Goal: Information Seeking & Learning: Find contact information

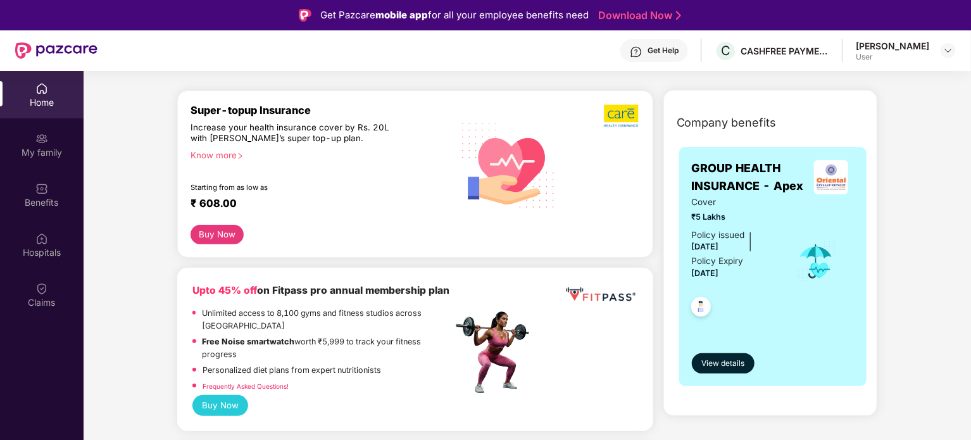
scroll to position [140, 0]
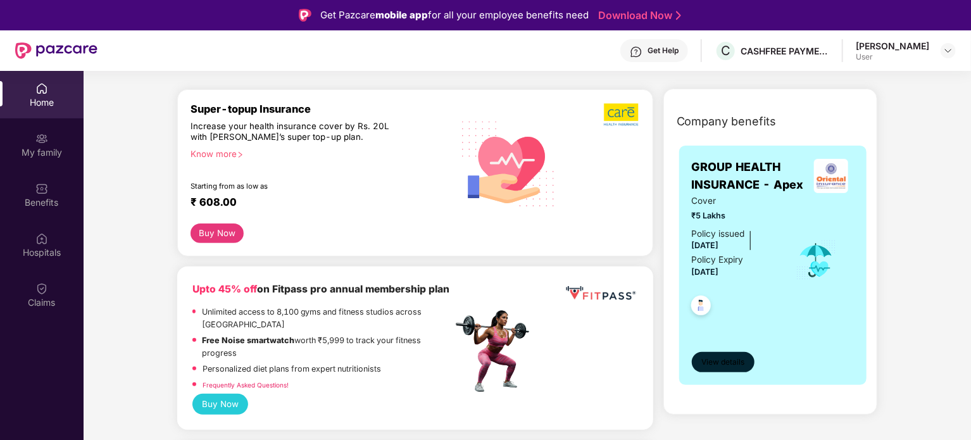
click at [737, 361] on span "View details" at bounding box center [722, 362] width 43 height 12
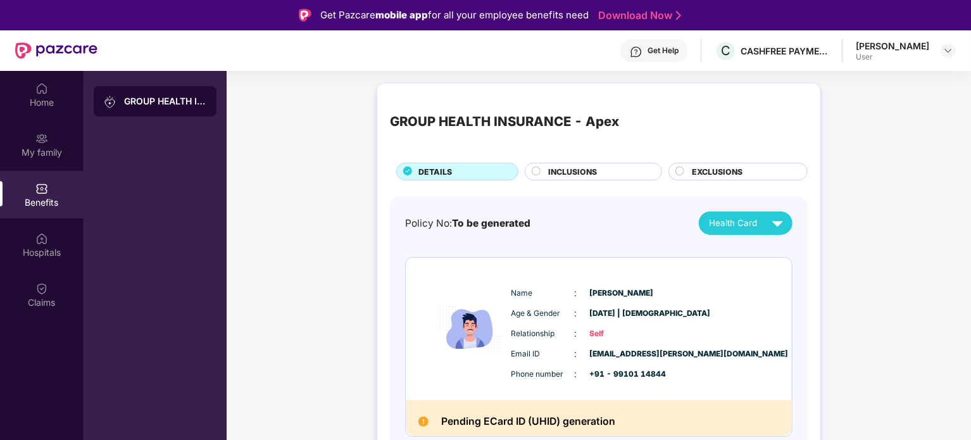
click at [659, 56] on div "Get Help" at bounding box center [654, 50] width 68 height 23
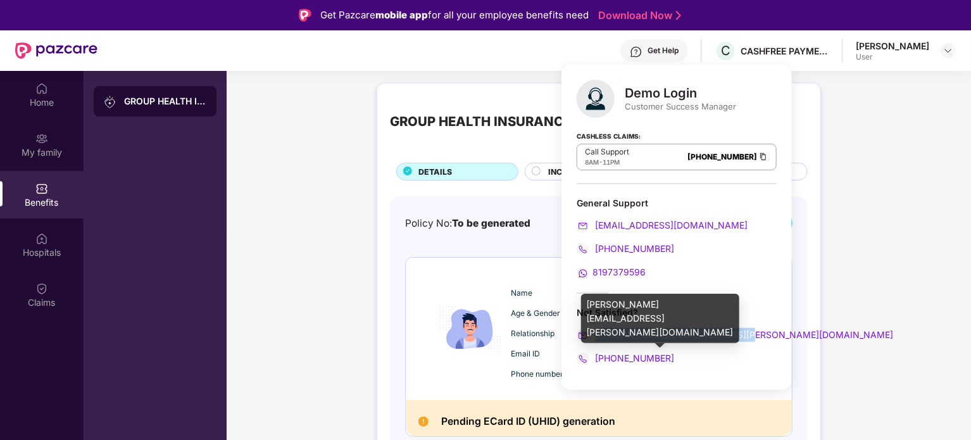
drag, startPoint x: 747, startPoint y: 333, endPoint x: 594, endPoint y: 339, distance: 152.6
click at [594, 339] on div "Demo Login Customer Success Manager Cashless Claims: Call Support 8AM - 11PM [P…" at bounding box center [676, 227] width 230 height 325
copy span "[PERSON_NAME][EMAIL_ADDRESS][PERSON_NAME][DOMAIN_NAME]"
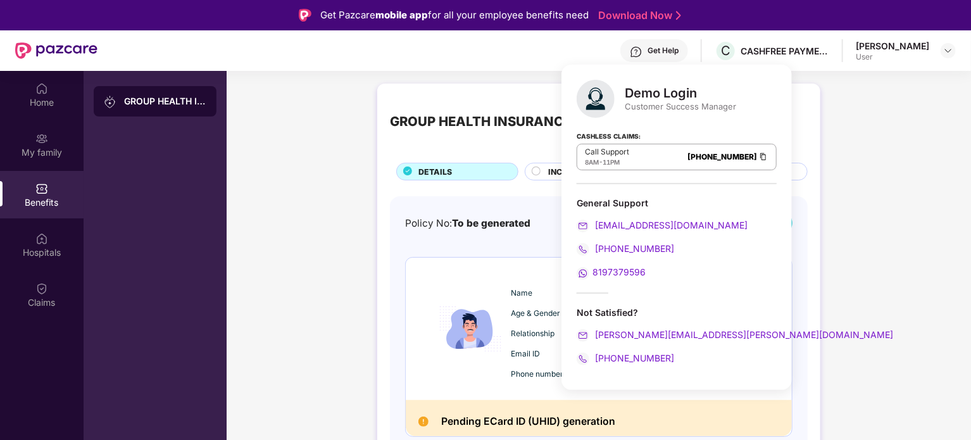
click at [284, 177] on div "GROUP HEALTH INSURANCE - Apex DETAILS INCLUSIONS EXCLUSIONS Policy No: To be ge…" at bounding box center [599, 296] width 744 height 438
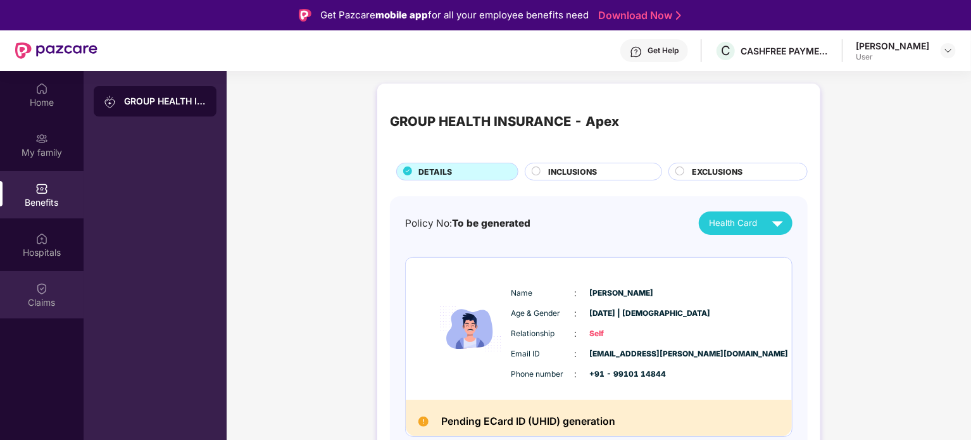
click at [49, 296] on div "Claims" at bounding box center [42, 302] width 84 height 13
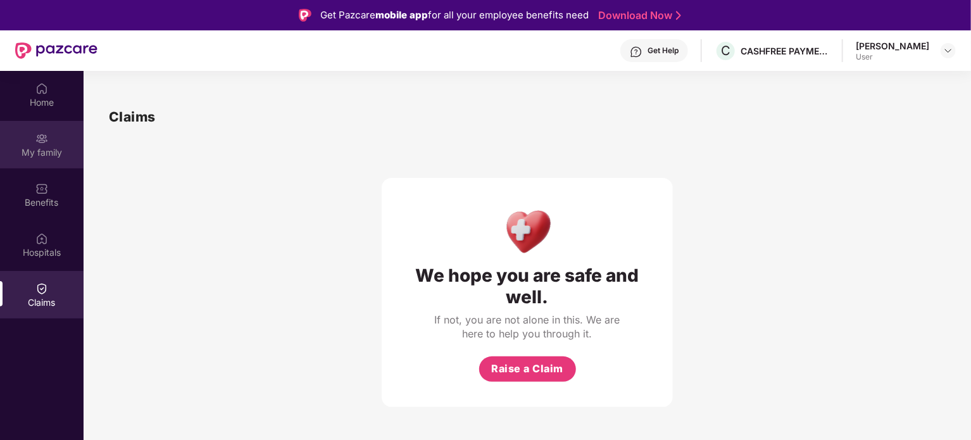
click at [58, 142] on div "My family" at bounding box center [42, 144] width 84 height 47
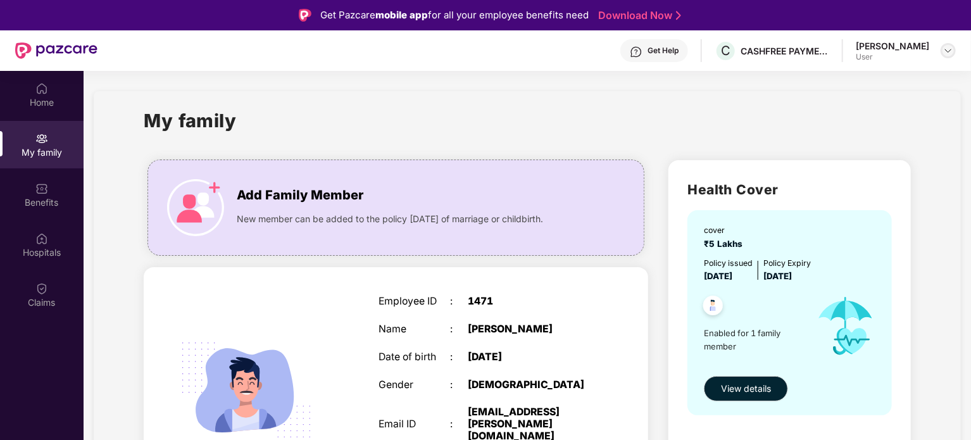
click at [950, 53] on img at bounding box center [948, 51] width 10 height 10
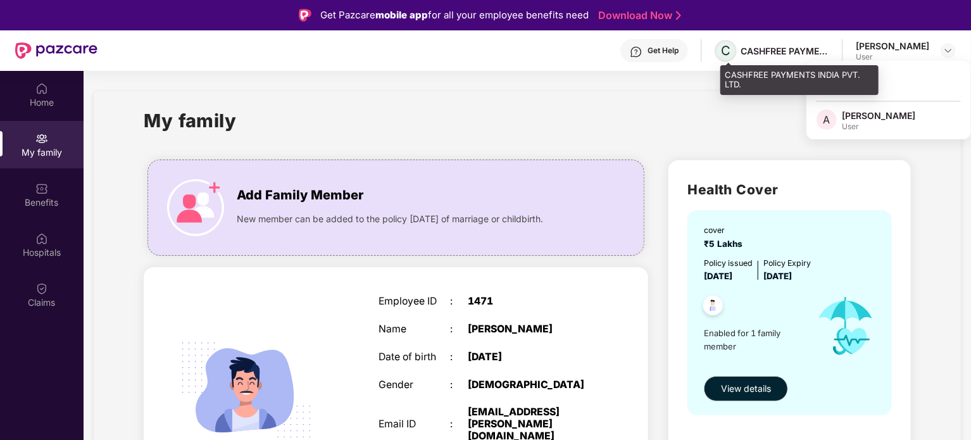
click at [736, 47] on span "C" at bounding box center [725, 51] width 22 height 22
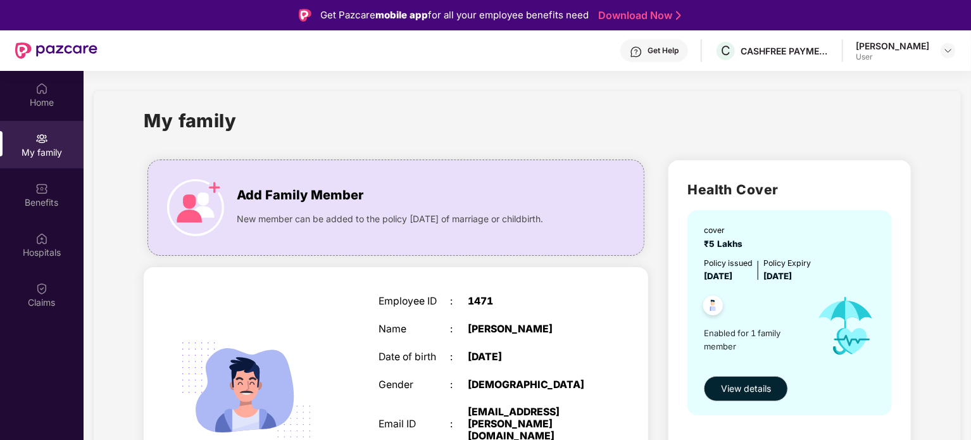
click at [670, 46] on div "Get Help" at bounding box center [662, 51] width 31 height 10
